Goal: Task Accomplishment & Management: Complete application form

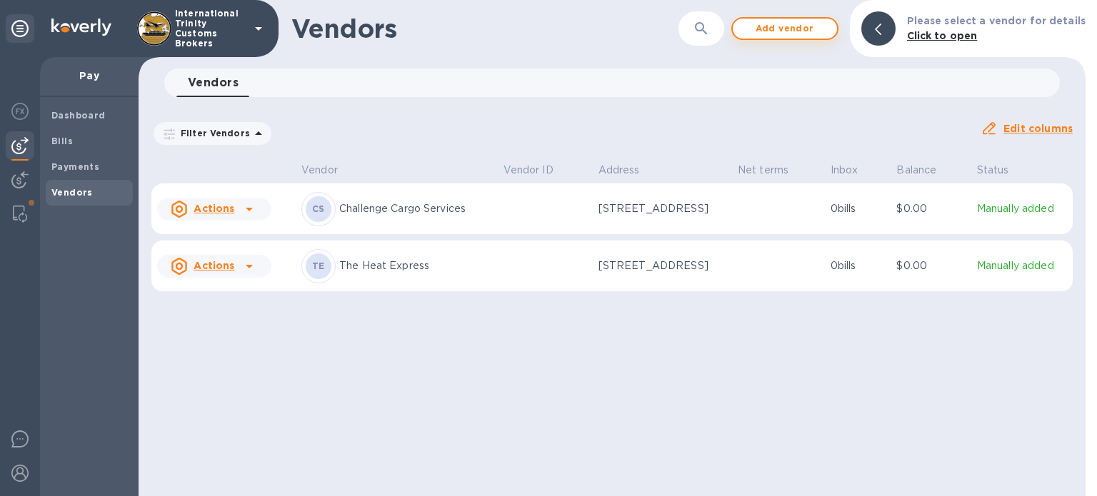
click at [772, 30] on span "Add vendor" at bounding box center [784, 28] width 81 height 17
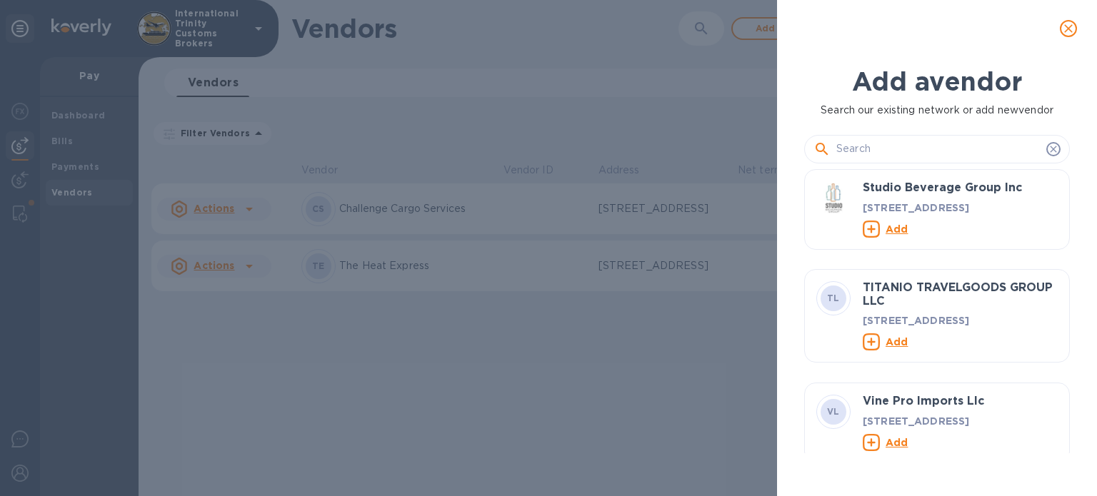
click at [914, 139] on input "text" at bounding box center [938, 149] width 204 height 21
click at [1049, 148] on icon at bounding box center [1053, 149] width 11 height 11
click at [886, 151] on input "text" at bounding box center [938, 149] width 204 height 21
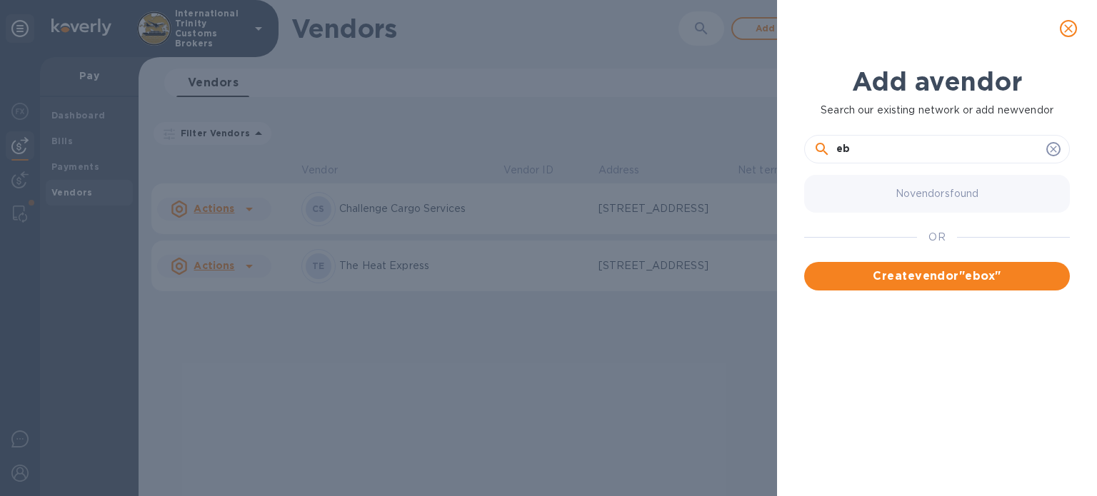
type input "e"
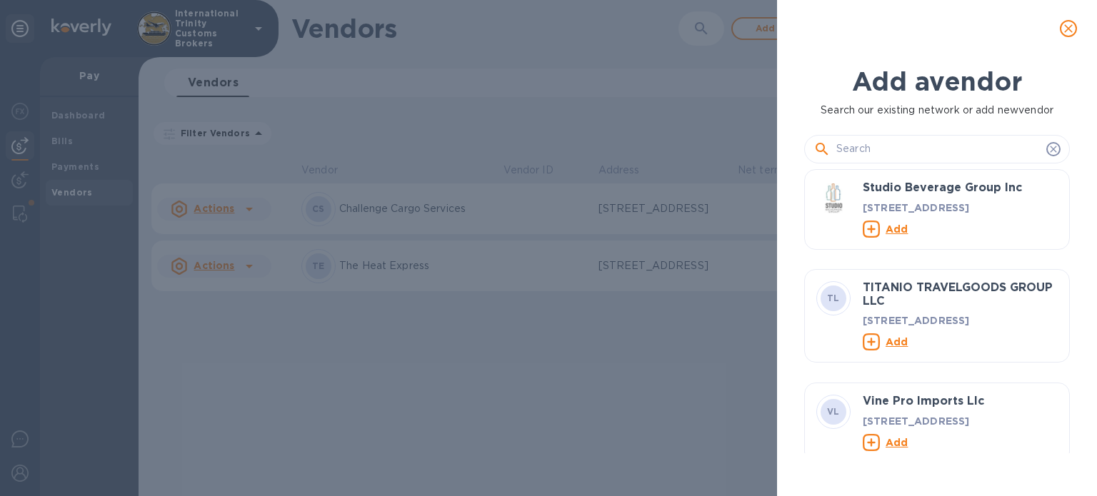
click at [1051, 151] on icon at bounding box center [1053, 149] width 11 height 11
click at [1054, 150] on icon at bounding box center [1053, 149] width 11 height 11
click at [1069, 29] on icon "close" at bounding box center [1068, 28] width 9 height 9
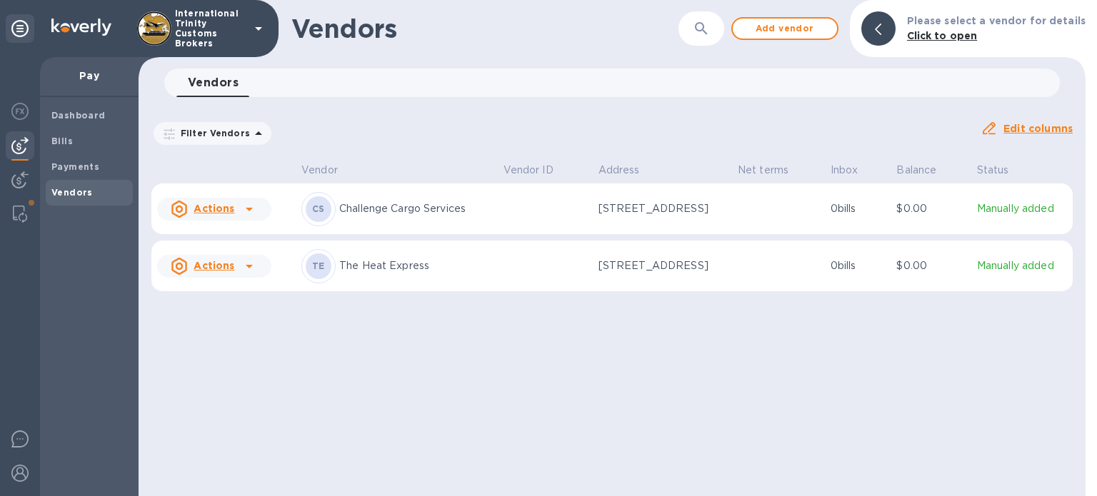
click at [206, 212] on u "Actions" at bounding box center [214, 208] width 41 height 11
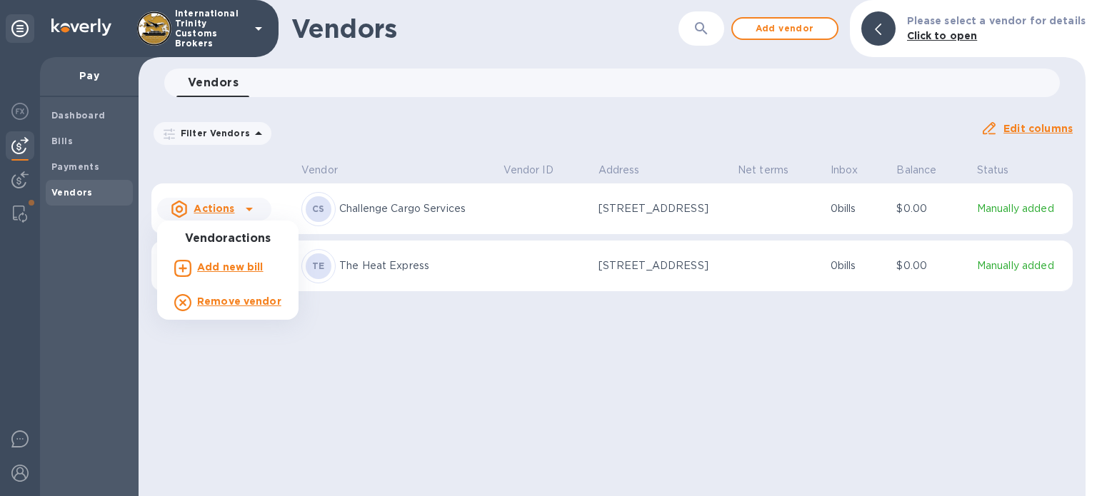
click at [429, 329] on div at bounding box center [548, 248] width 1097 height 496
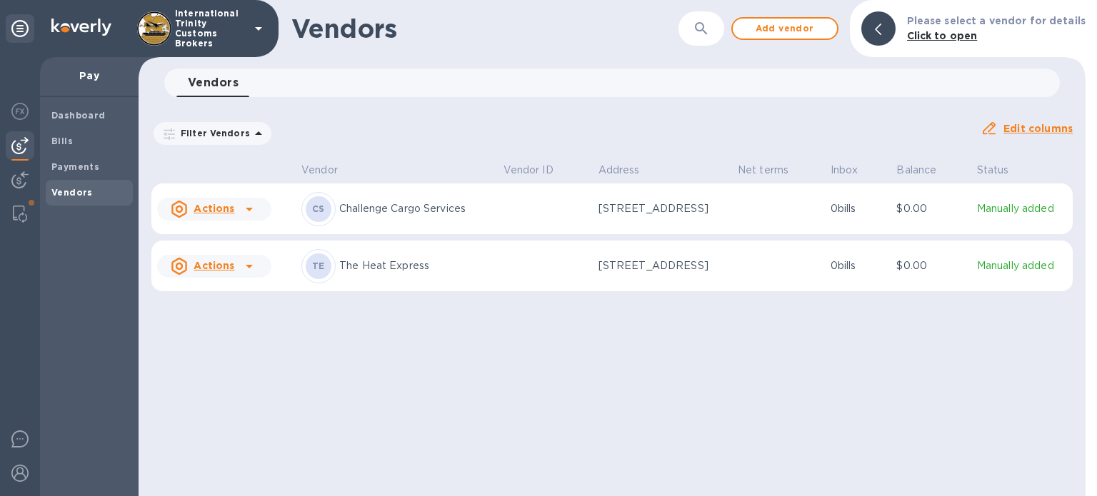
click at [216, 266] on u "Actions" at bounding box center [214, 265] width 41 height 11
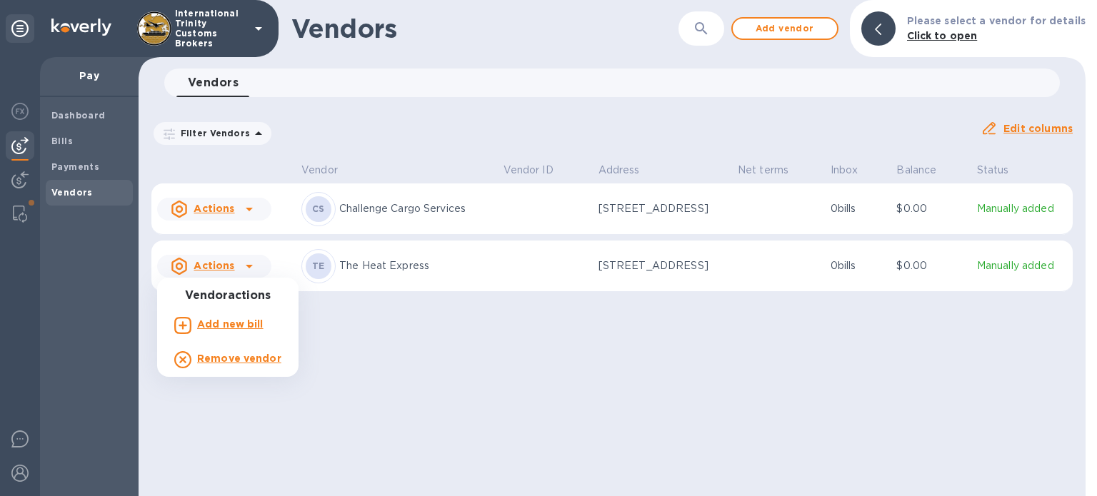
click at [486, 322] on div at bounding box center [548, 248] width 1097 height 496
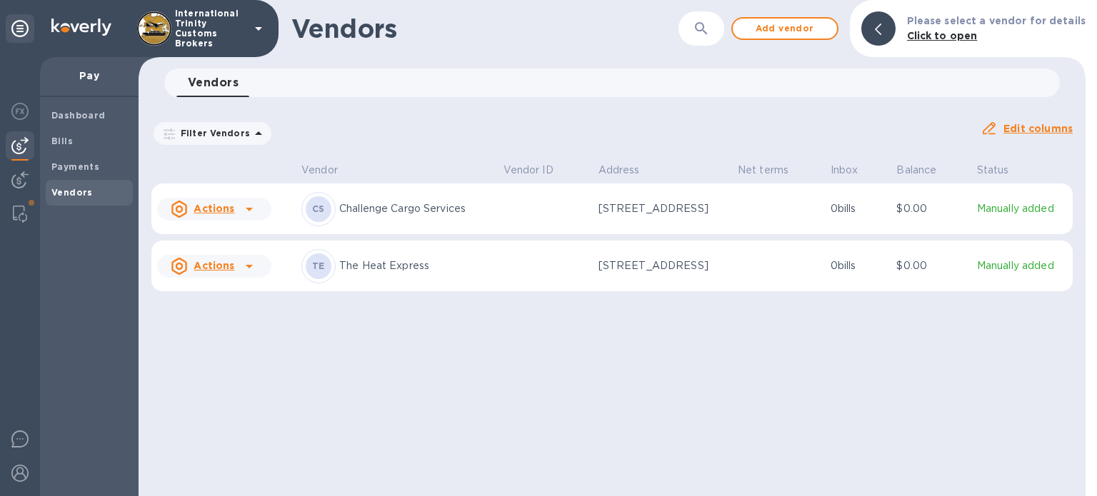
click at [648, 274] on p "[STREET_ADDRESS]" at bounding box center [663, 266] width 128 height 15
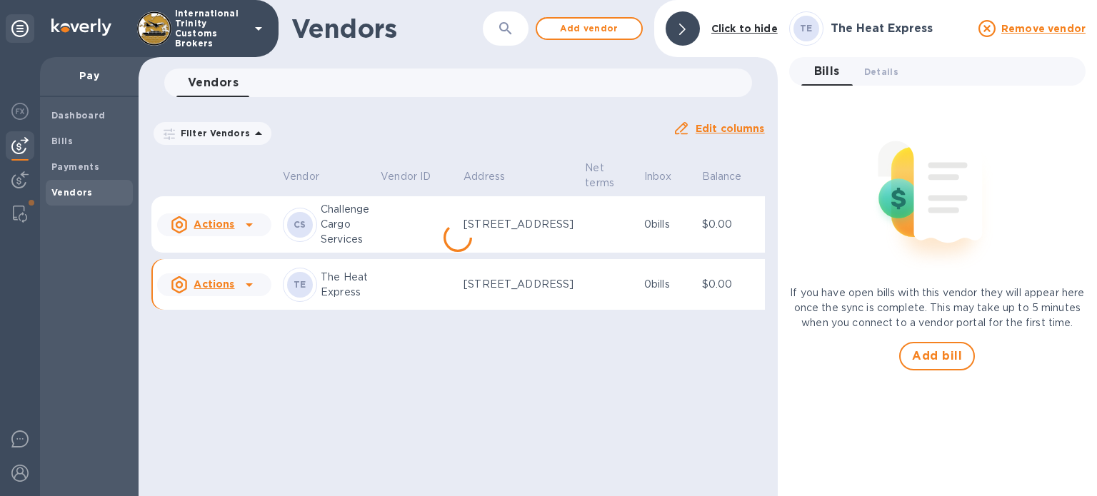
scroll to position [0, 20]
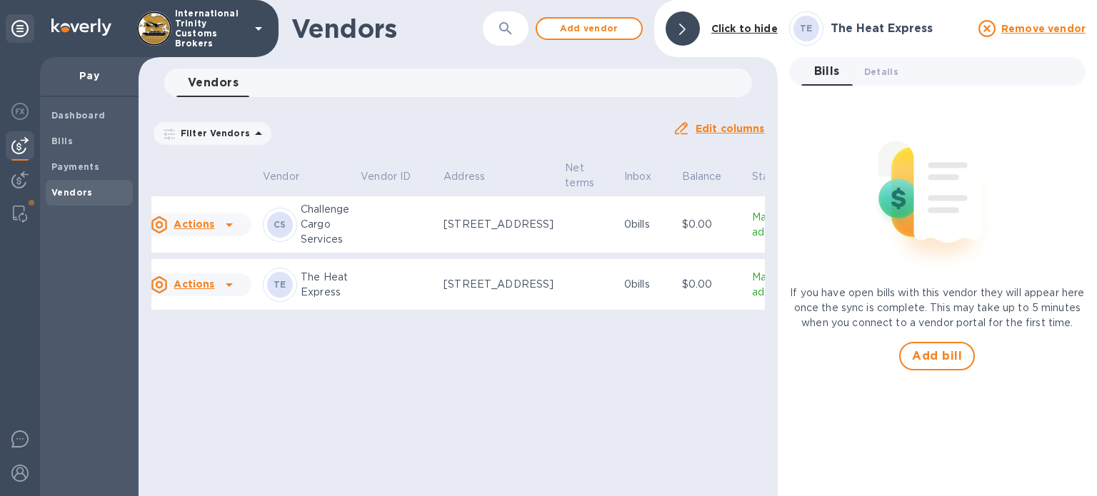
click at [752, 300] on p "Manually added" at bounding box center [773, 285] width 42 height 30
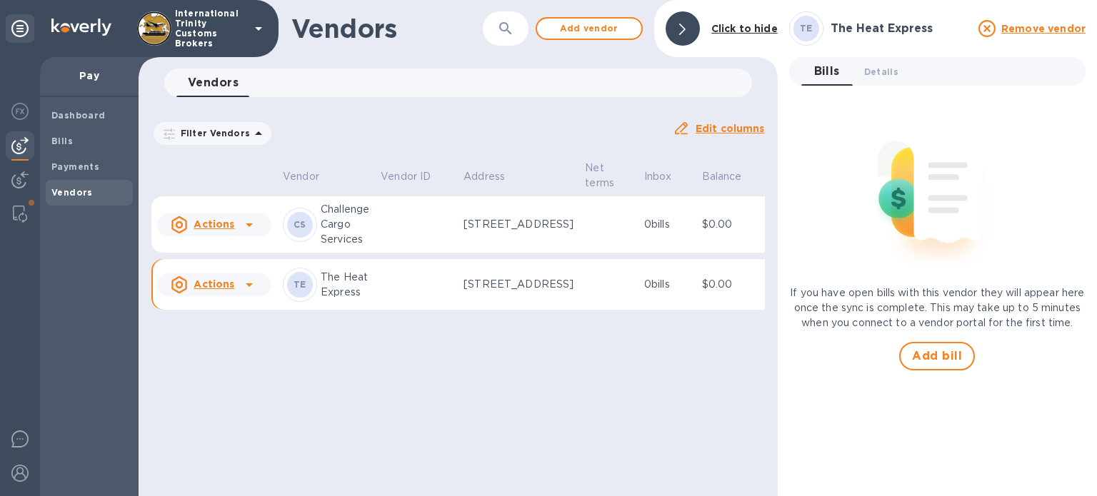
click at [222, 229] on u "Actions" at bounding box center [214, 224] width 41 height 11
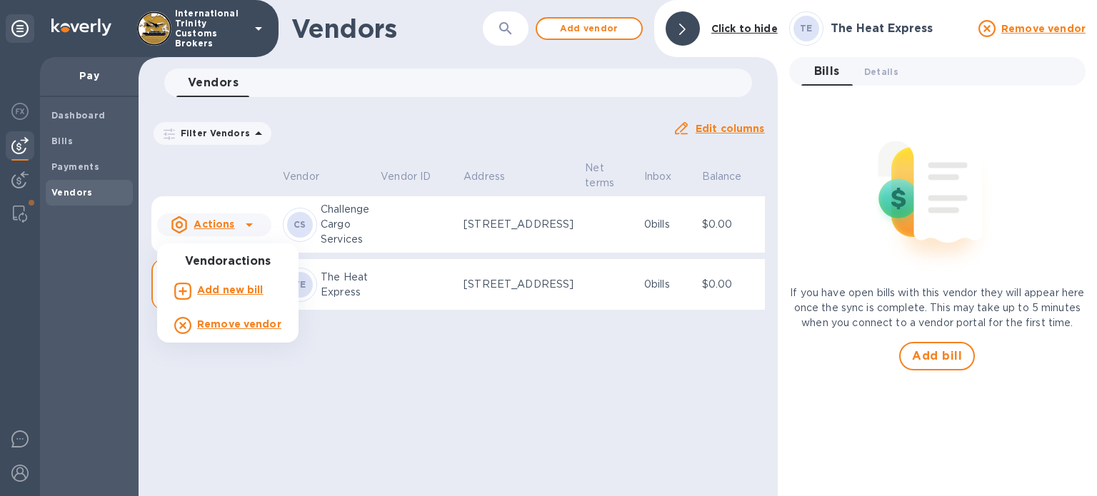
click at [411, 444] on div at bounding box center [548, 248] width 1097 height 496
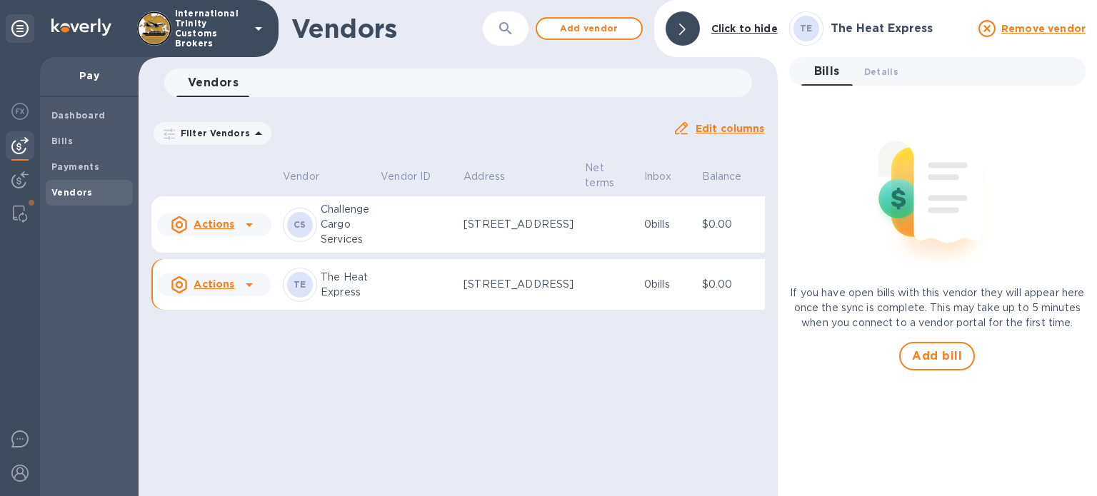
click at [466, 292] on p "[STREET_ADDRESS]" at bounding box center [519, 284] width 110 height 15
click at [715, 125] on u "Edit columns" at bounding box center [730, 128] width 69 height 11
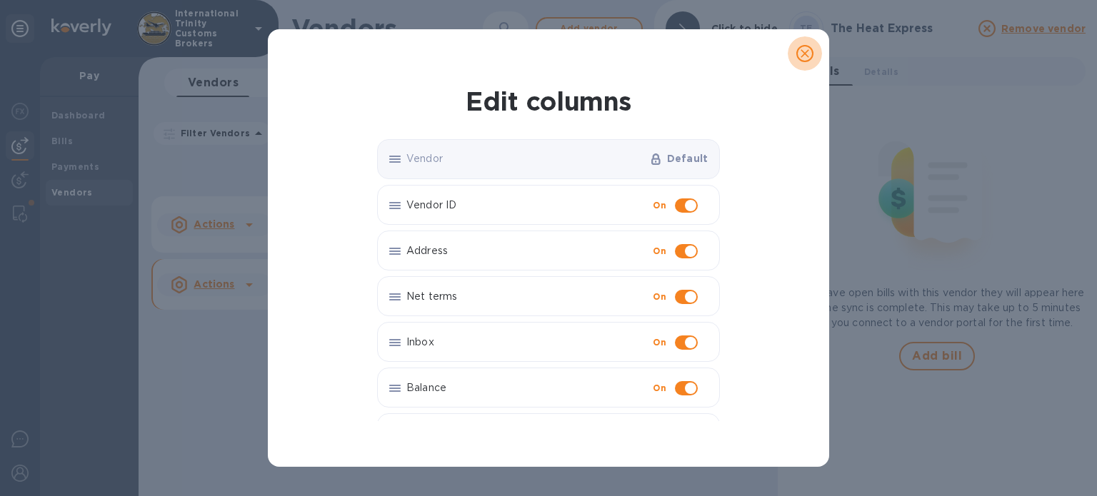
click at [803, 49] on icon "close" at bounding box center [805, 53] width 14 height 14
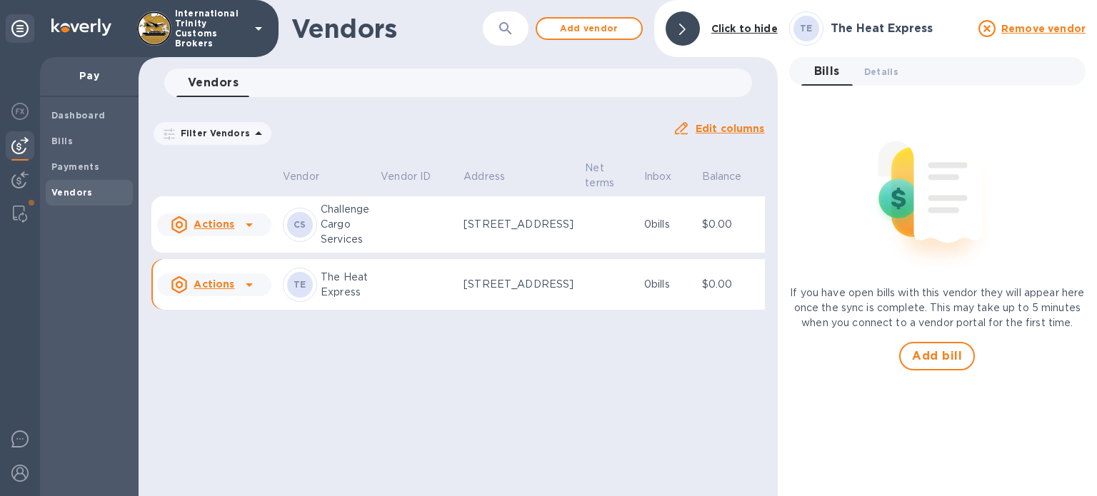
click at [853, 23] on h3 "The Heat Express" at bounding box center [900, 29] width 139 height 14
click at [808, 25] on b "TE" at bounding box center [806, 28] width 13 height 11
click at [875, 29] on h3 "The Heat Express" at bounding box center [900, 29] width 139 height 14
click at [893, 70] on span "Details 0" at bounding box center [881, 71] width 34 height 15
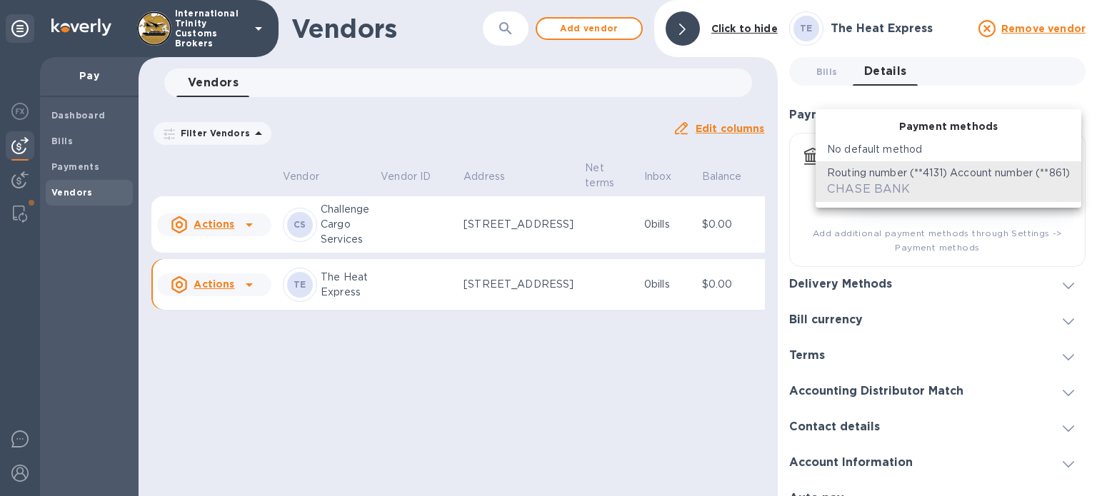
click at [1055, 182] on body "International Trinity Customs Brokers Pay Dashboard Bills Payments Vendors Vend…" at bounding box center [548, 248] width 1097 height 496
click at [813, 222] on div at bounding box center [548, 248] width 1097 height 496
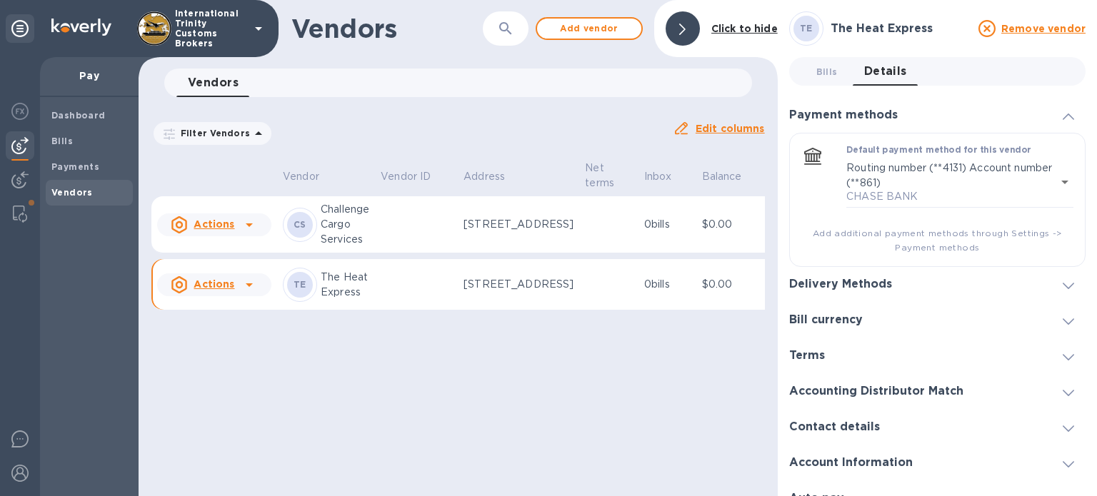
click at [839, 287] on h3 "Delivery Methods" at bounding box center [840, 285] width 103 height 14
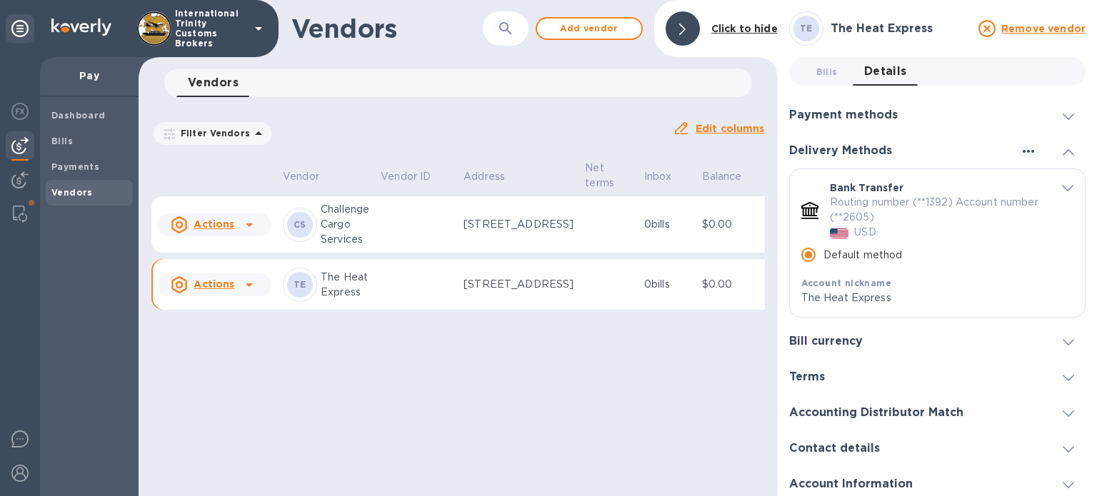
click at [824, 338] on h3 "Bill currency" at bounding box center [826, 342] width 74 height 14
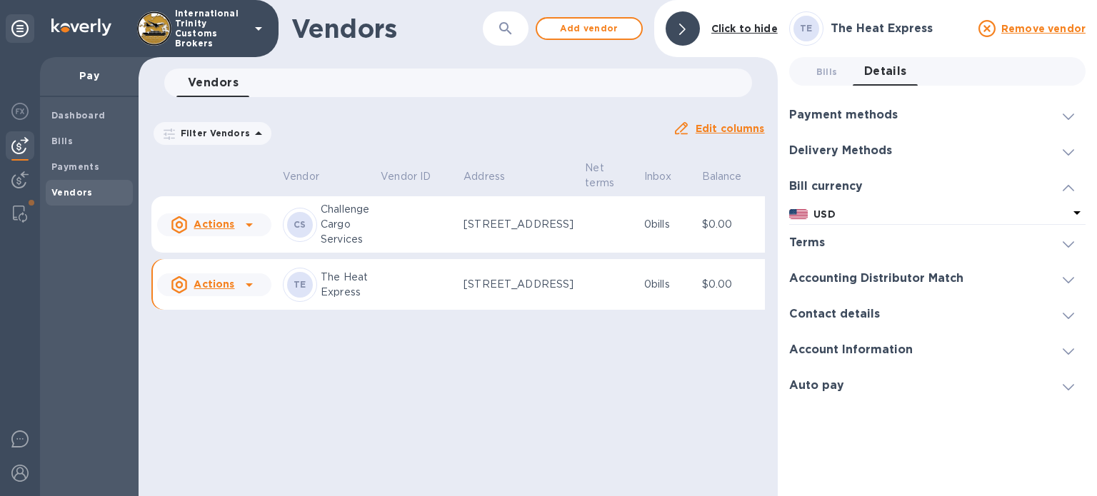
click at [816, 246] on h3 "Terms" at bounding box center [807, 243] width 36 height 14
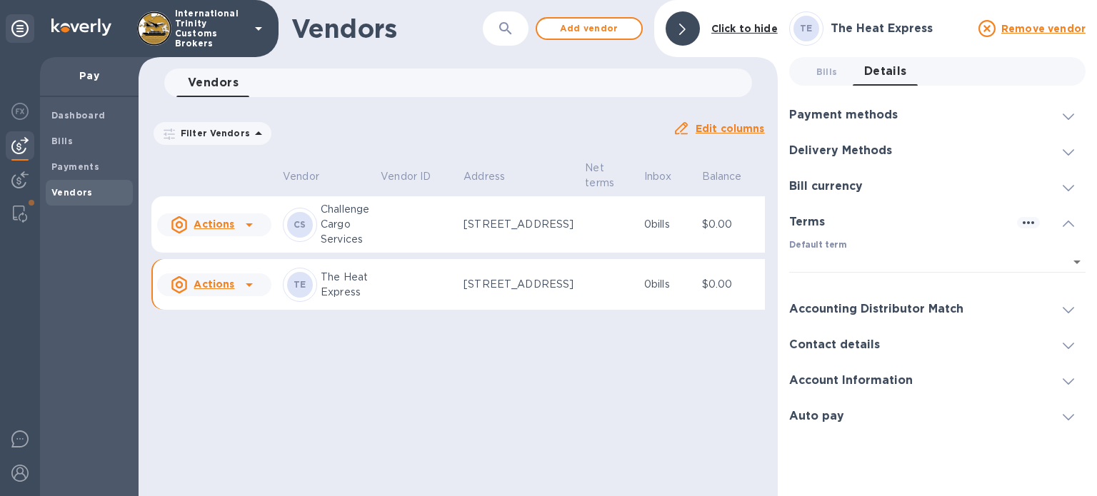
click at [817, 299] on div "Accounting Distributor Match" at bounding box center [937, 309] width 296 height 36
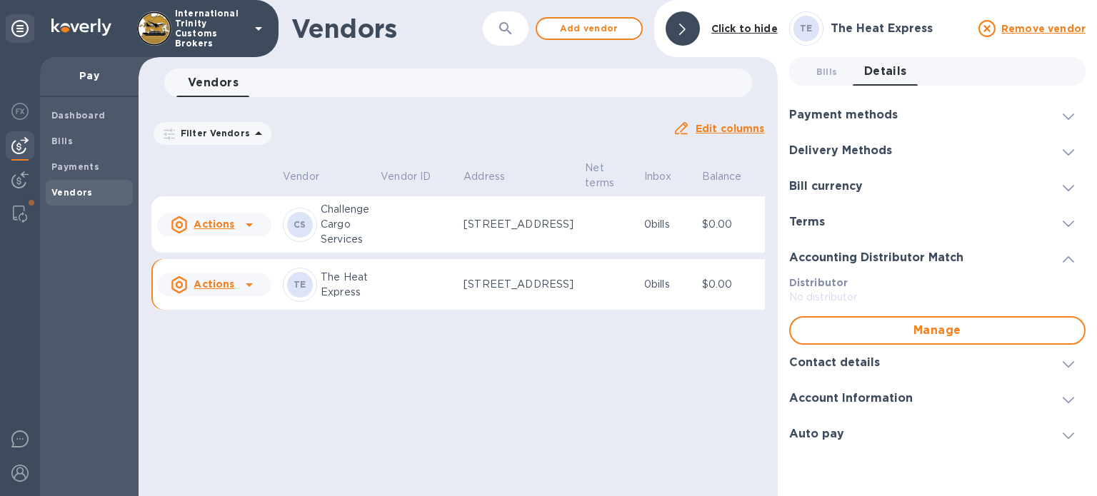
click at [815, 361] on h3 "Contact details" at bounding box center [834, 363] width 91 height 14
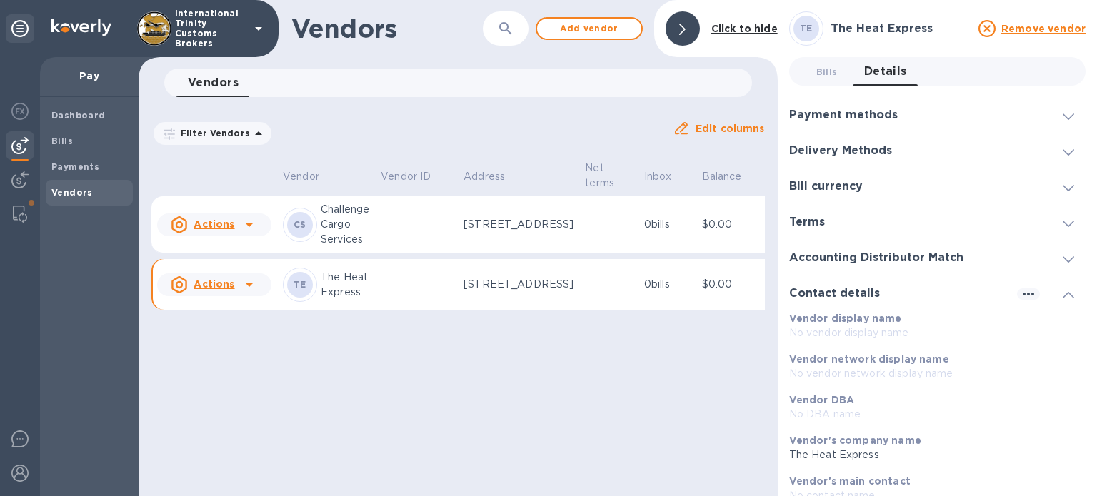
click at [818, 111] on h3 "Payment methods" at bounding box center [843, 116] width 109 height 14
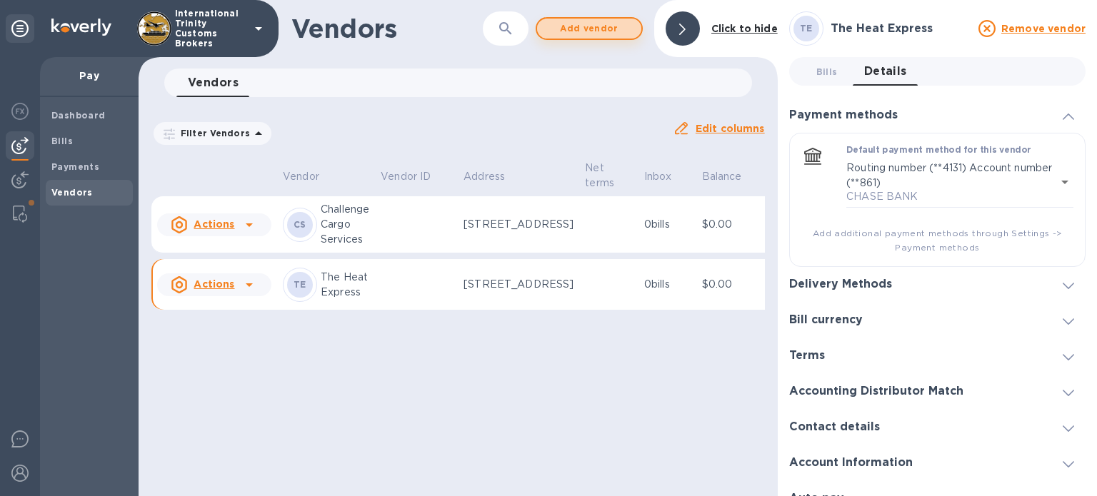
click at [596, 36] on span "Add vendor" at bounding box center [589, 28] width 81 height 17
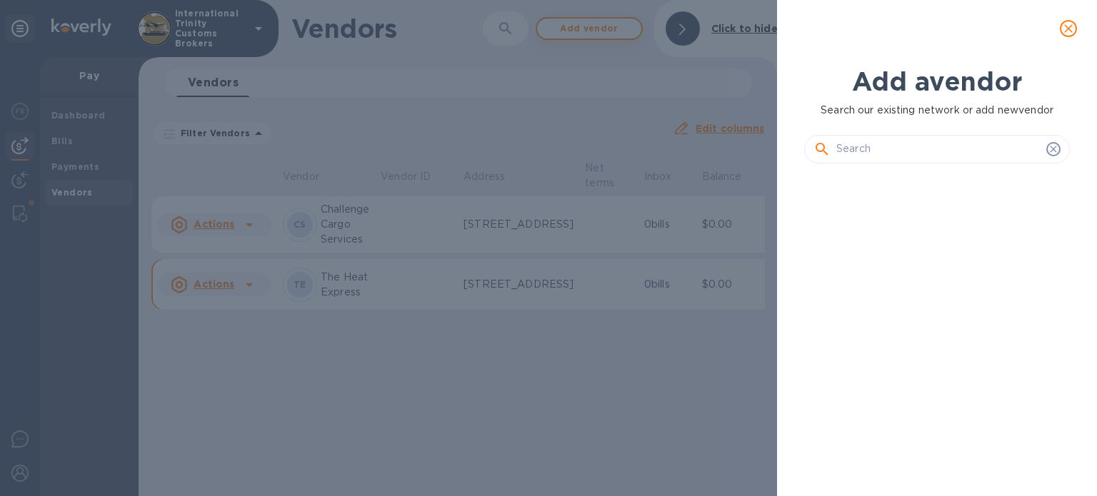
scroll to position [273, 271]
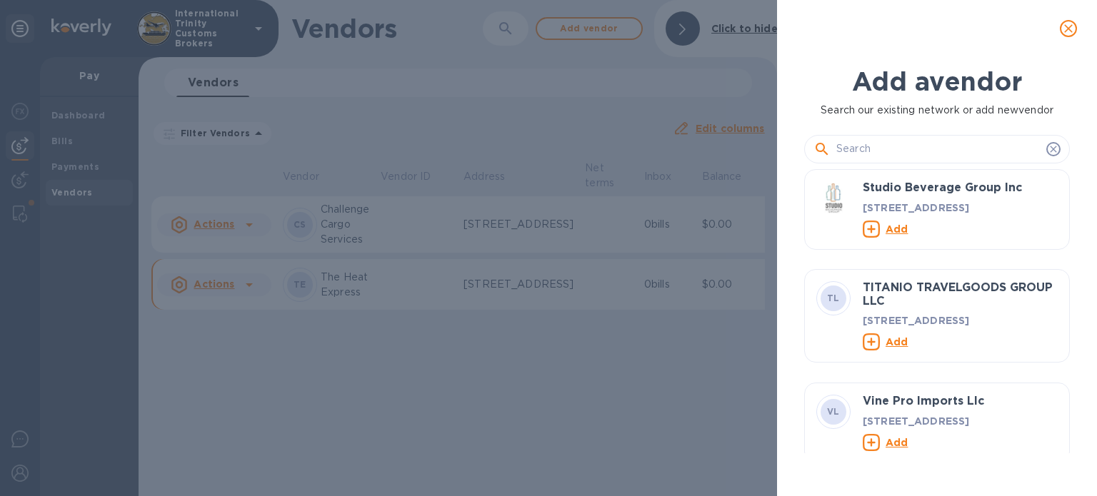
click at [867, 145] on input "text" at bounding box center [938, 149] width 204 height 21
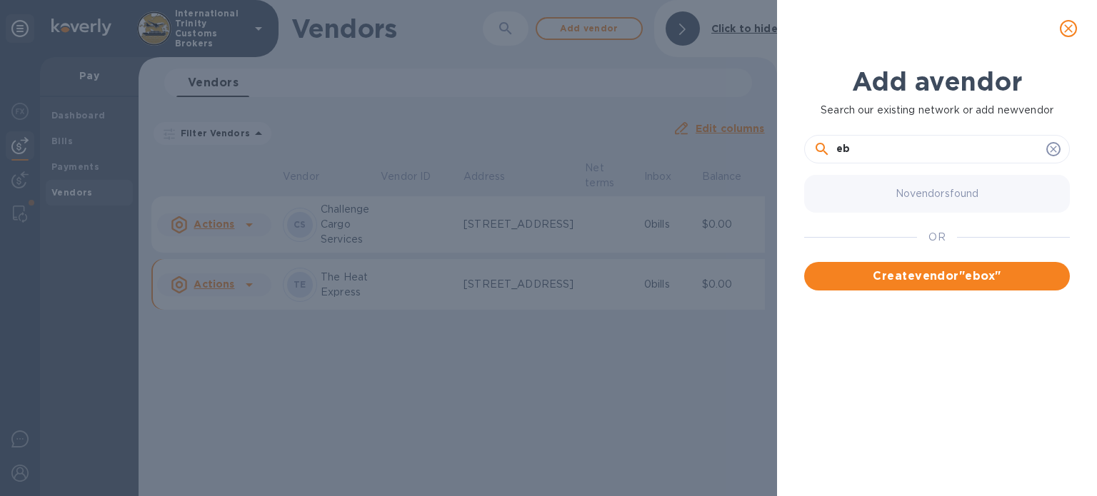
type input "e"
type input "E-BOX LOGISTISC"
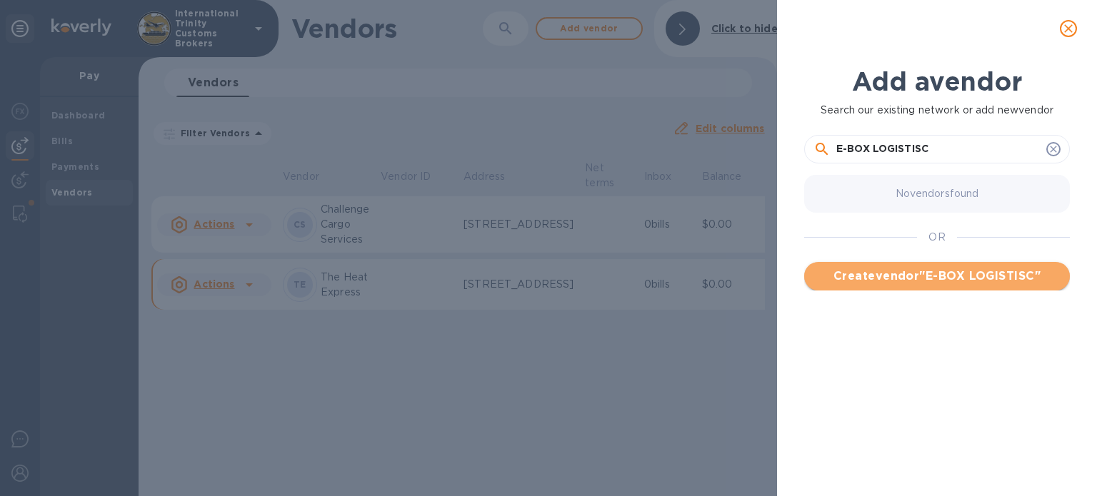
click at [890, 273] on span "Create vendor " E-BOX LOGISTISC "" at bounding box center [937, 276] width 243 height 17
